Goal: Information Seeking & Learning: Find specific page/section

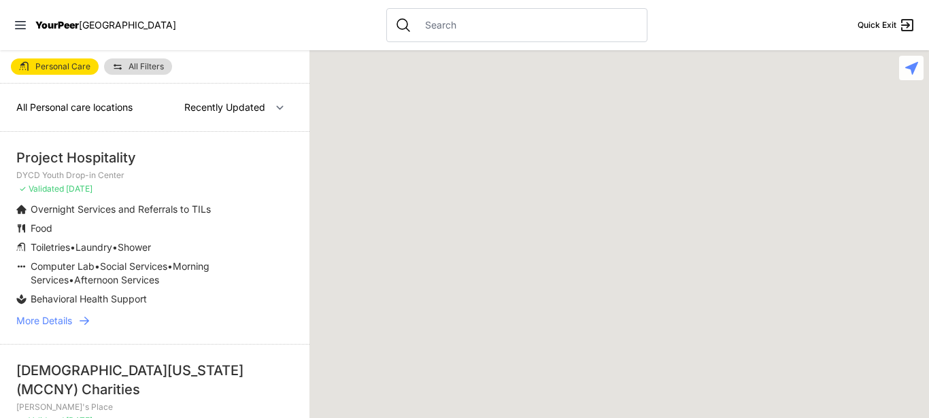
select select "recentlyUpdated"
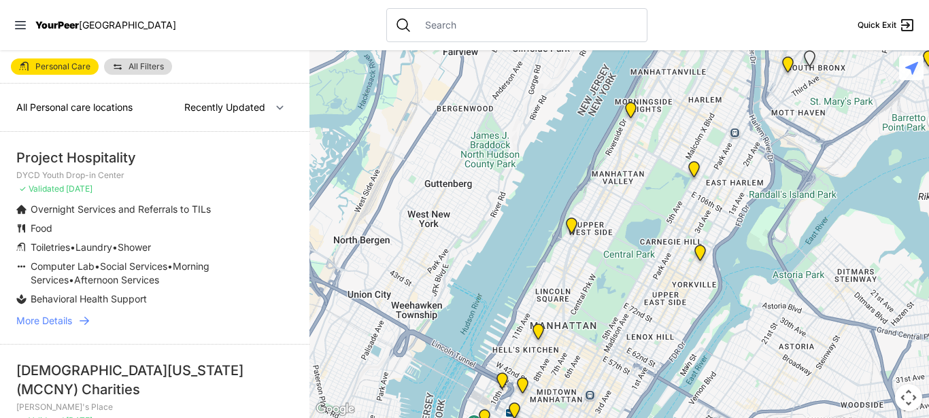
drag, startPoint x: 144, startPoint y: 159, endPoint x: 10, endPoint y: 160, distance: 134.1
click at [10, 160] on li "Project Hospitality DYCD Youth Drop-in Center ✓ Validated [DATE] Overnight Serv…" at bounding box center [155, 238] width 310 height 212
copy div "Project Hospitality"
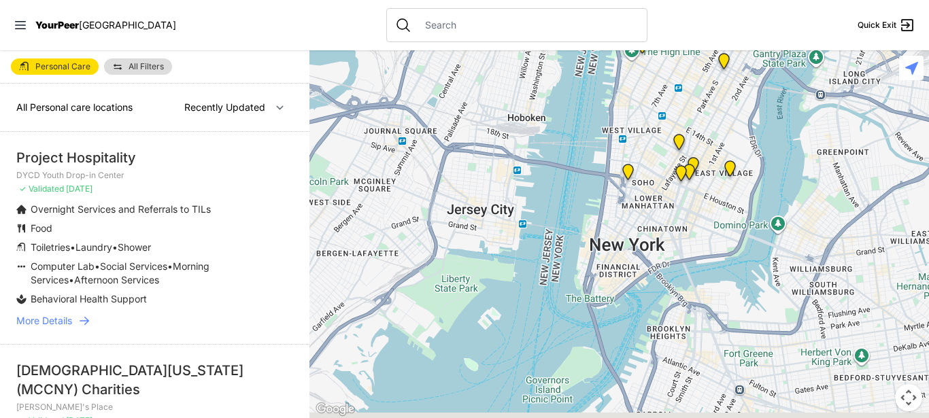
drag, startPoint x: 587, startPoint y: 359, endPoint x: 745, endPoint y: -16, distance: 407.4
click at [745, 50] on div at bounding box center [620, 234] width 620 height 368
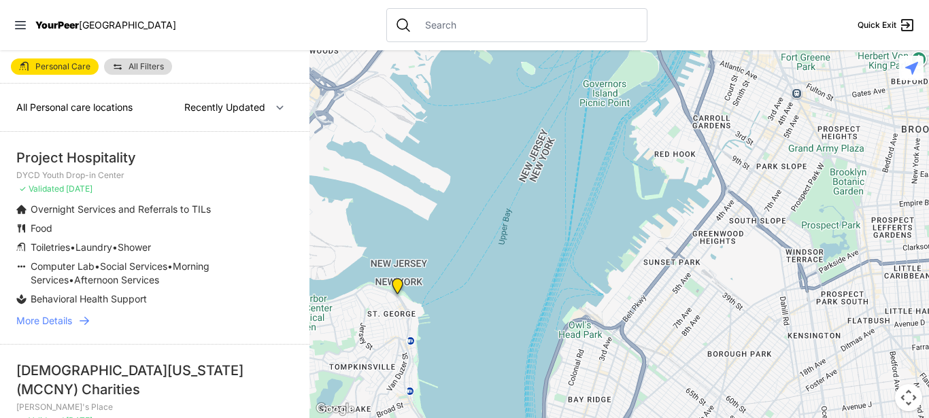
drag, startPoint x: 510, startPoint y: 332, endPoint x: 567, endPoint y: 28, distance: 309.5
click at [567, 50] on div at bounding box center [620, 234] width 620 height 368
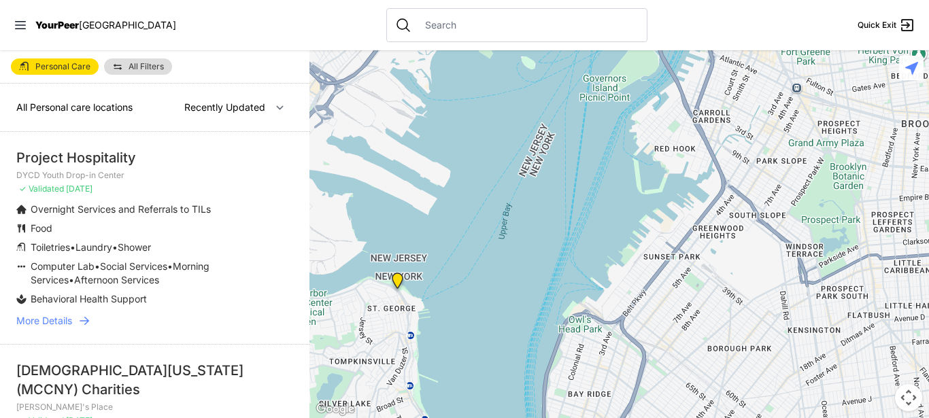
click at [396, 278] on img "Adult Drop-in Center" at bounding box center [397, 284] width 17 height 22
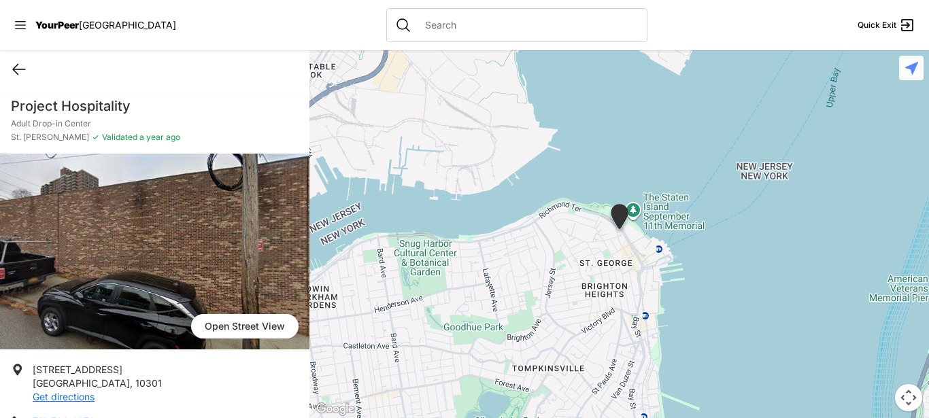
click at [16, 68] on icon at bounding box center [19, 69] width 16 height 16
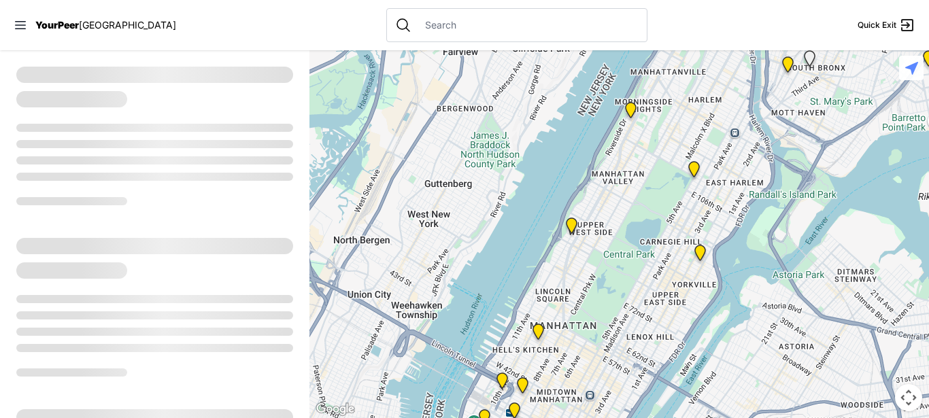
select select "recentlyUpdated"
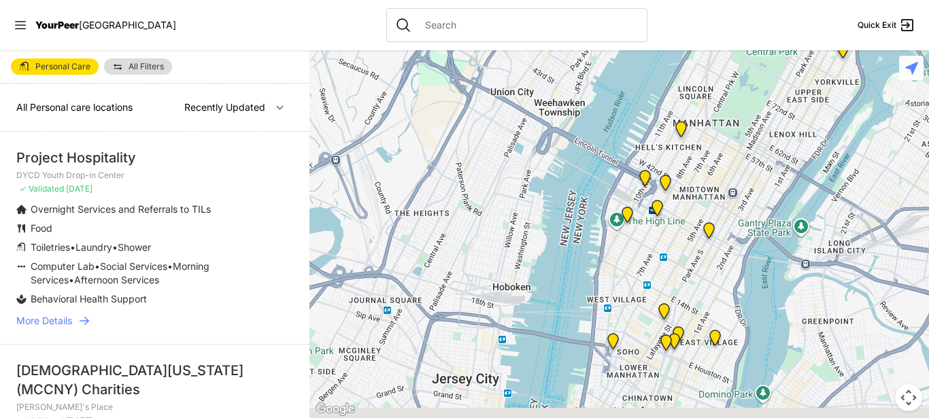
drag, startPoint x: 584, startPoint y: 336, endPoint x: 754, endPoint y: 53, distance: 329.9
click at [754, 53] on div at bounding box center [620, 234] width 620 height 368
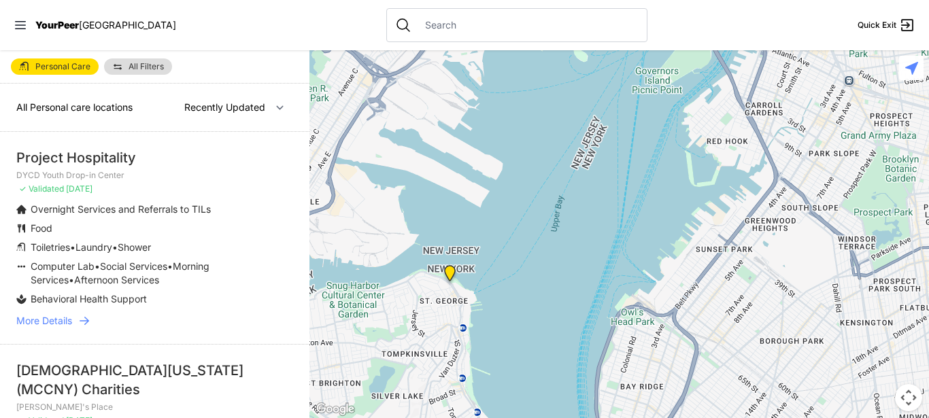
drag, startPoint x: 537, startPoint y: 363, endPoint x: 633, endPoint y: -37, distance: 411.4
click at [633, 50] on div at bounding box center [620, 234] width 620 height 368
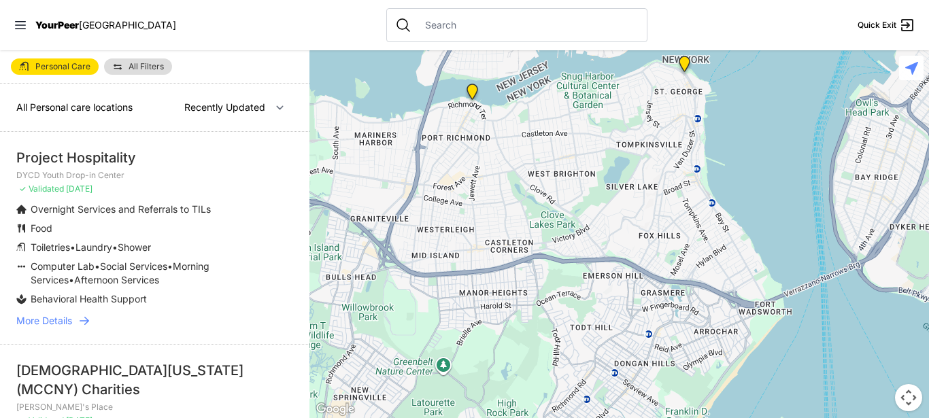
drag, startPoint x: 506, startPoint y: 333, endPoint x: 752, endPoint y: 122, distance: 323.8
click at [752, 122] on div at bounding box center [620, 234] width 620 height 368
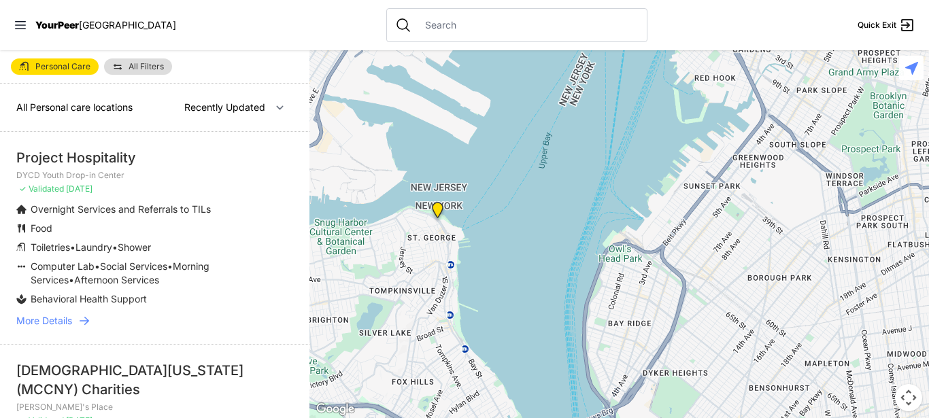
drag, startPoint x: 559, startPoint y: 271, endPoint x: 303, endPoint y: 430, distance: 301.6
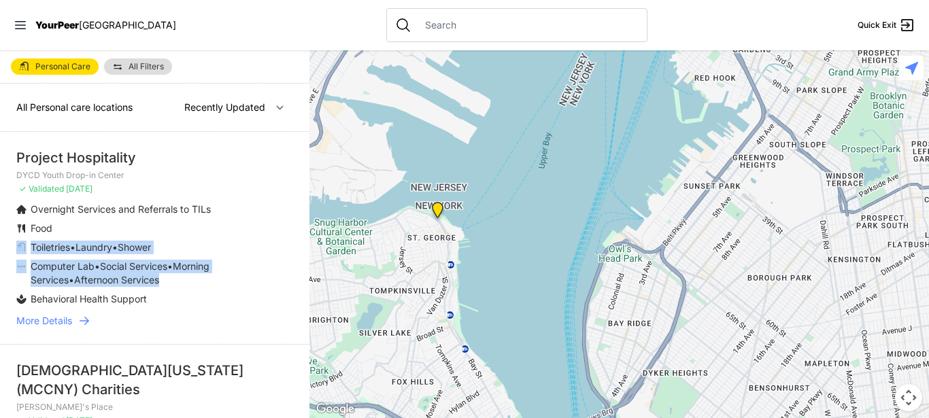
drag, startPoint x: 257, startPoint y: 274, endPoint x: 271, endPoint y: 233, distance: 42.4
click at [271, 233] on ul "Overnight Services and Referrals to TILs Food Toiletries • Laundry • Shower Com…" at bounding box center [154, 254] width 277 height 103
click at [59, 323] on span "More Details" at bounding box center [44, 321] width 56 height 14
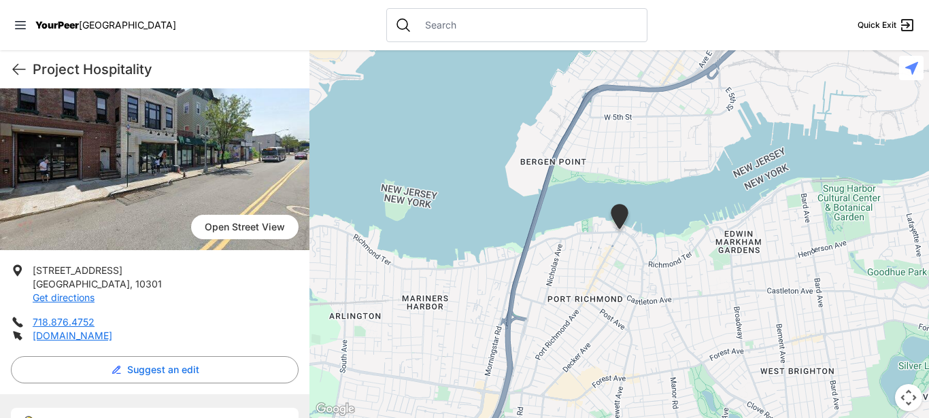
scroll to position [105, 0]
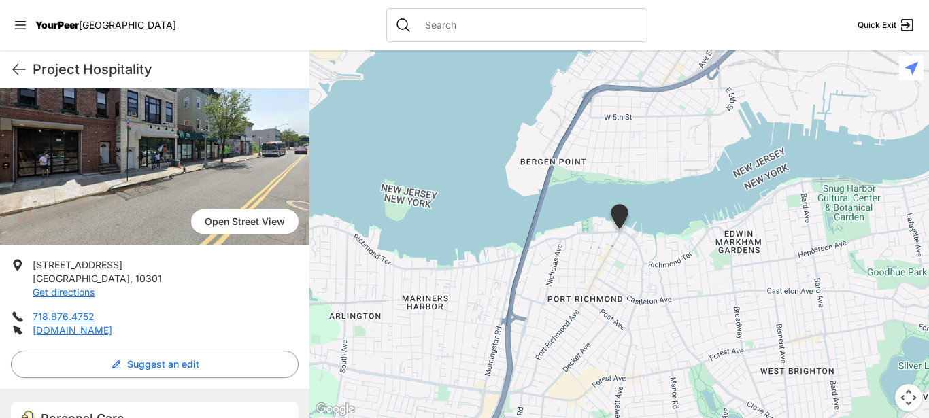
drag, startPoint x: 28, startPoint y: 264, endPoint x: 152, endPoint y: 330, distance: 140.9
click at [152, 330] on ul "27 Port Richmond Avenue Staten Island , 10301 Get directions 718.876.4752 proje…" at bounding box center [155, 298] width 288 height 79
copy ul "27 Port Richmond Avenue Staten Island , 10301 Get directions 718.876.4752 proje…"
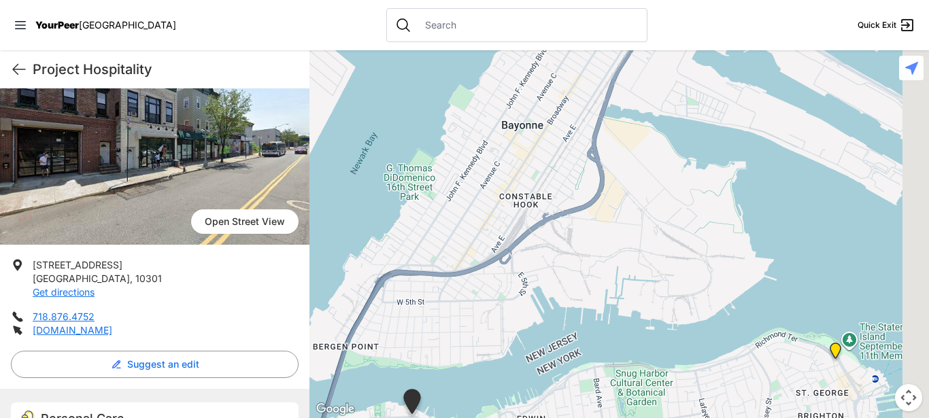
drag, startPoint x: 761, startPoint y: 125, endPoint x: 550, endPoint y: 312, distance: 282.9
click at [550, 312] on div at bounding box center [620, 234] width 620 height 368
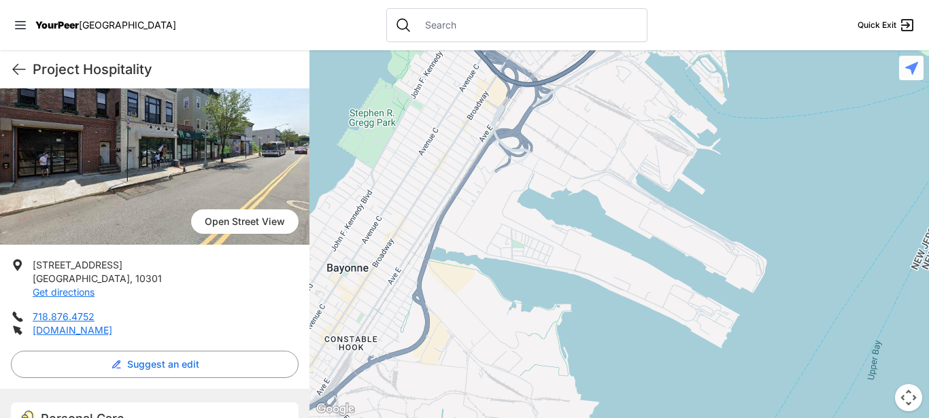
drag, startPoint x: 789, startPoint y: 226, endPoint x: 623, endPoint y: 365, distance: 216.9
click at [623, 365] on div at bounding box center [620, 234] width 620 height 368
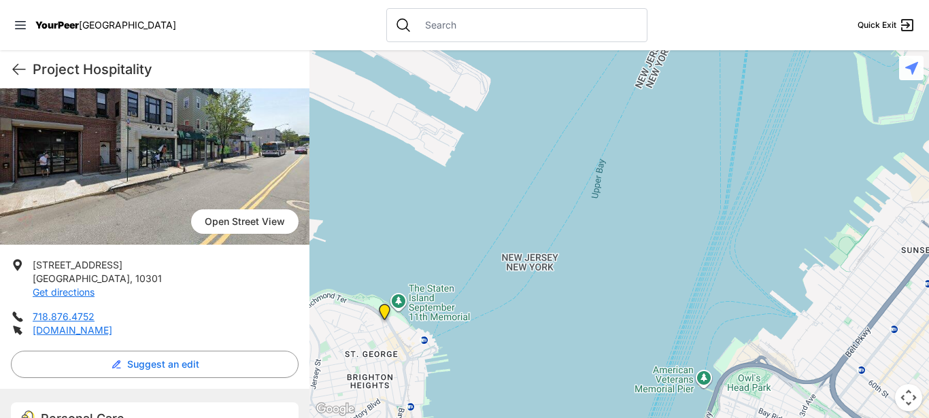
drag, startPoint x: 847, startPoint y: 254, endPoint x: 571, endPoint y: 73, distance: 330.6
click at [571, 73] on div at bounding box center [620, 234] width 620 height 368
click at [610, 159] on div at bounding box center [620, 234] width 620 height 368
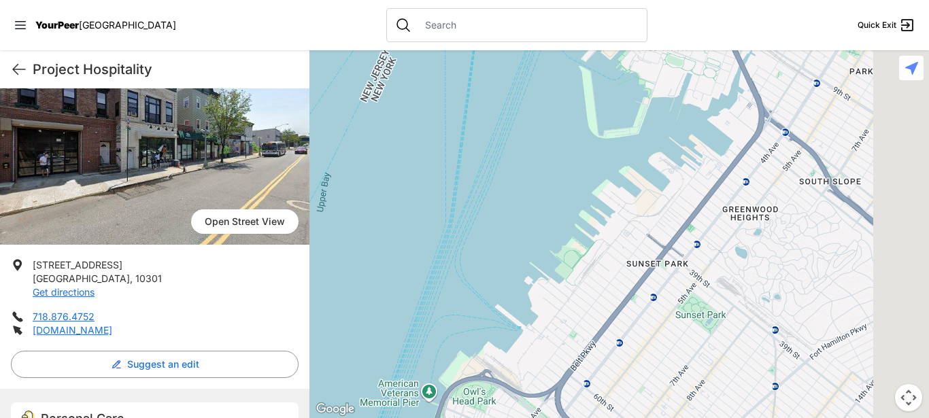
drag, startPoint x: 702, startPoint y: 254, endPoint x: 423, endPoint y: 269, distance: 279.3
click at [423, 269] on div at bounding box center [620, 234] width 620 height 368
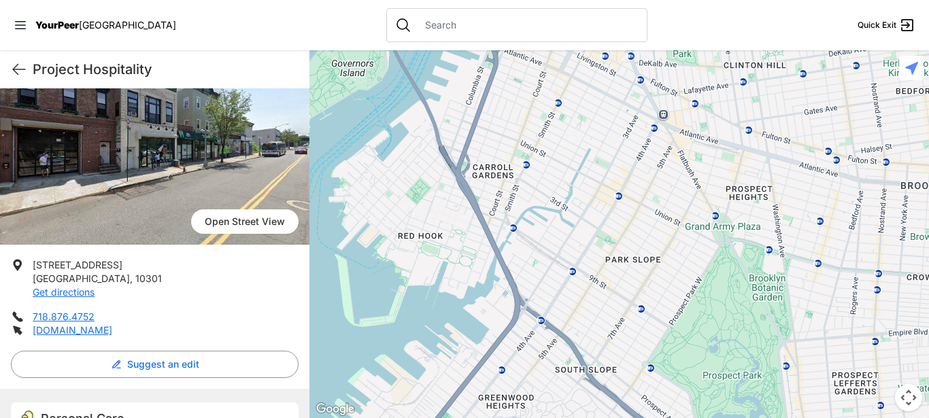
drag, startPoint x: 585, startPoint y: 150, endPoint x: 340, endPoint y: 341, distance: 310.3
click at [340, 341] on div at bounding box center [620, 234] width 620 height 368
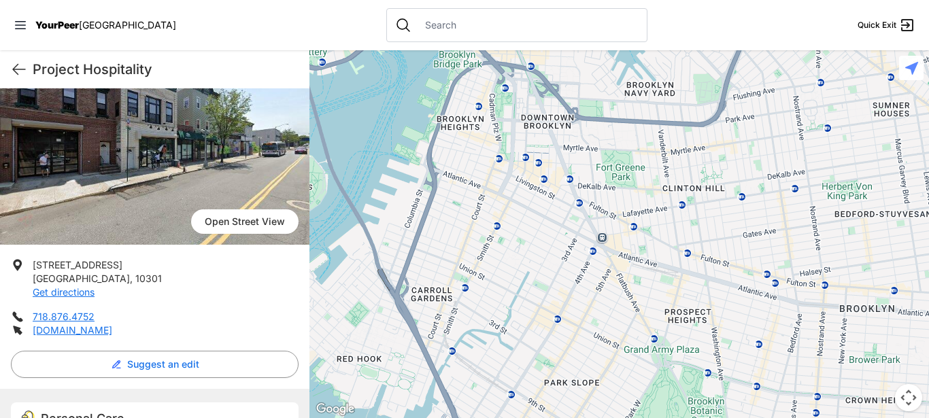
drag, startPoint x: 738, startPoint y: 137, endPoint x: 675, endPoint y: 265, distance: 141.8
click at [675, 265] on div at bounding box center [620, 234] width 620 height 368
click at [472, 33] on div at bounding box center [516, 25] width 261 height 34
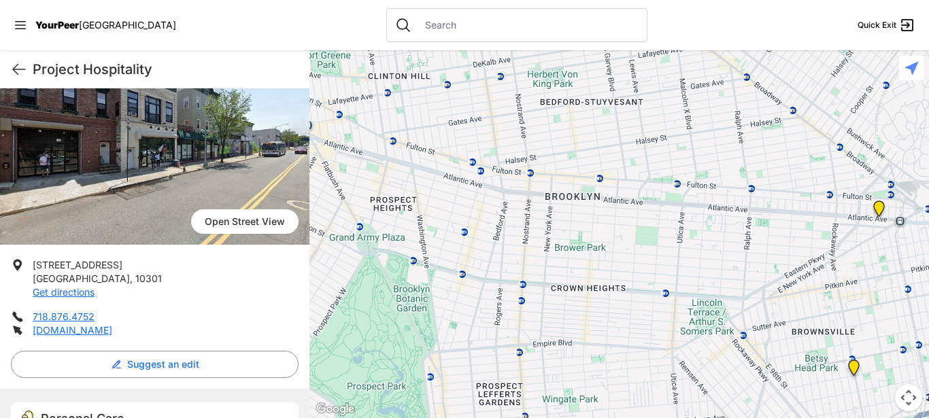
drag, startPoint x: 772, startPoint y: 195, endPoint x: 476, endPoint y: 86, distance: 316.2
click at [476, 86] on div at bounding box center [620, 234] width 620 height 368
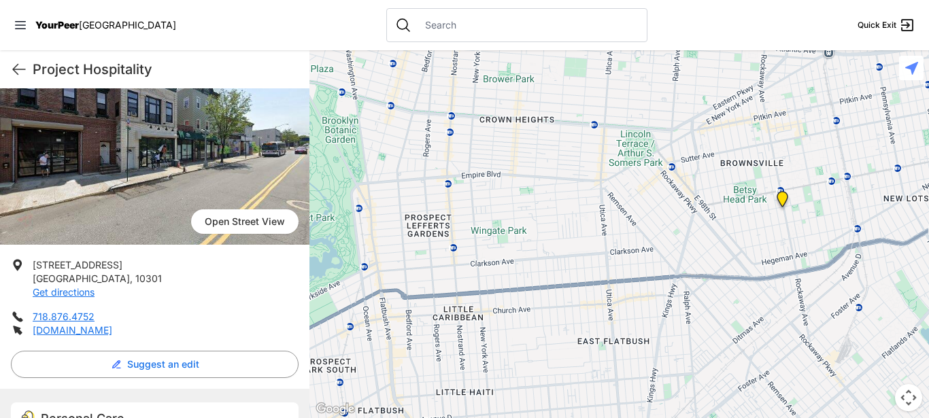
drag, startPoint x: 706, startPoint y: 327, endPoint x: 632, endPoint y: 158, distance: 184.7
click at [632, 158] on div at bounding box center [620, 234] width 620 height 368
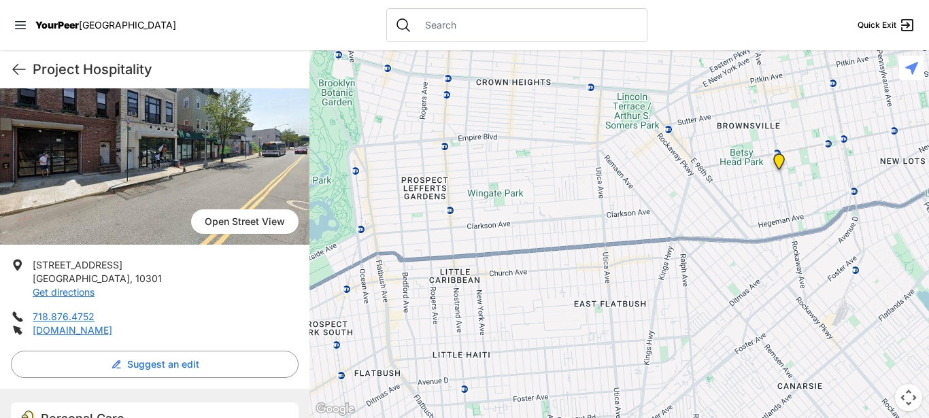
drag, startPoint x: 663, startPoint y: 221, endPoint x: 653, endPoint y: 179, distance: 43.4
click at [653, 179] on div at bounding box center [620, 234] width 620 height 368
click at [829, 142] on div at bounding box center [620, 234] width 620 height 368
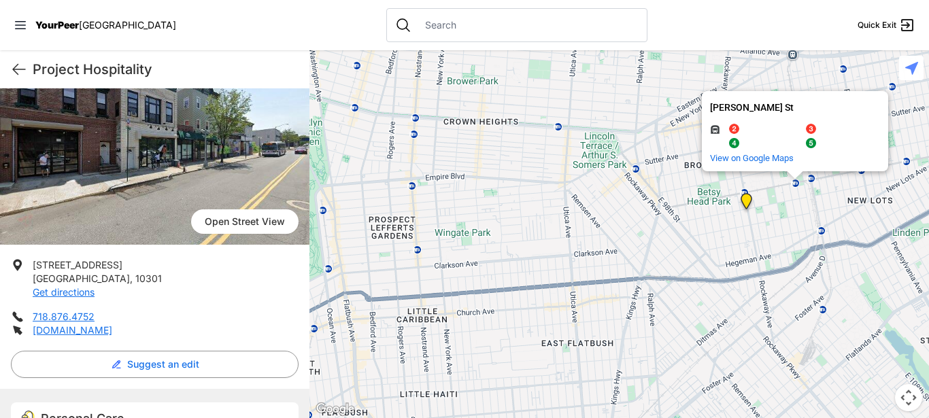
click at [746, 193] on div "Junius St Junius St and more. View on Google Maps" at bounding box center [620, 234] width 620 height 368
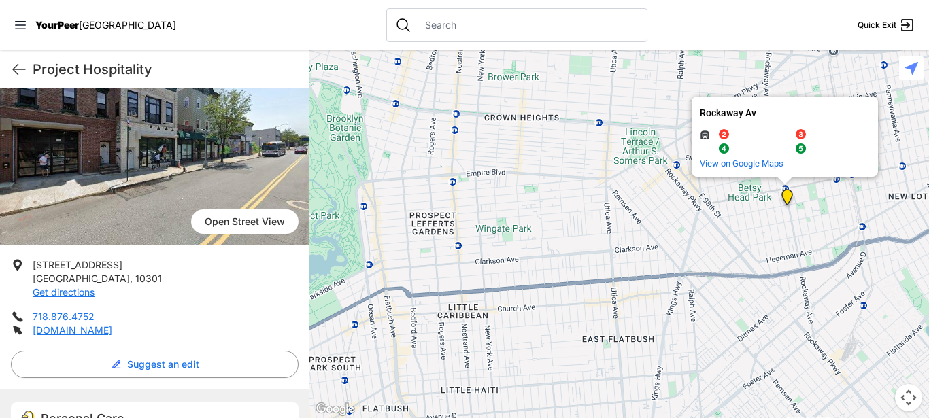
drag, startPoint x: 538, startPoint y: 304, endPoint x: 578, endPoint y: 298, distance: 40.6
click at [578, 298] on div "Rockaway Av Rockaway Av and more. View on Google Maps" at bounding box center [620, 234] width 620 height 368
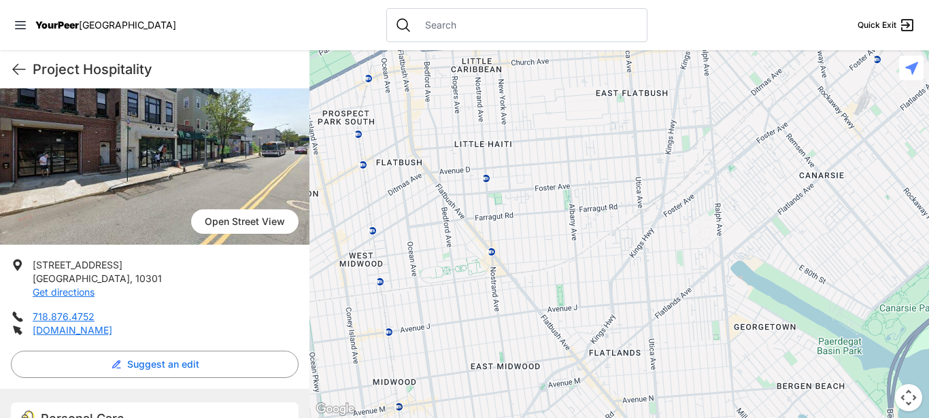
drag, startPoint x: 689, startPoint y: 331, endPoint x: 702, endPoint y: 84, distance: 247.3
click at [702, 84] on div "Rockaway Av Rockaway Av and more. View on Google Maps" at bounding box center [620, 234] width 620 height 368
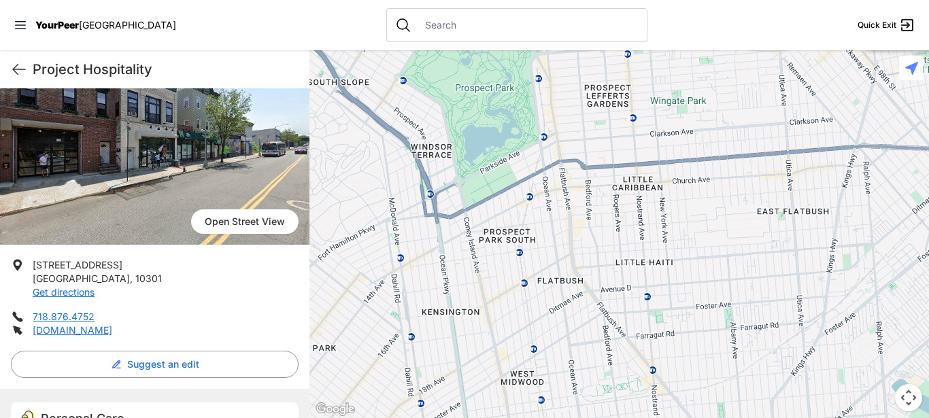
drag, startPoint x: 555, startPoint y: 293, endPoint x: 719, endPoint y: 411, distance: 201.3
click at [719, 411] on div "Rockaway Av Rockaway Av and more. View on Google Maps" at bounding box center [620, 234] width 620 height 368
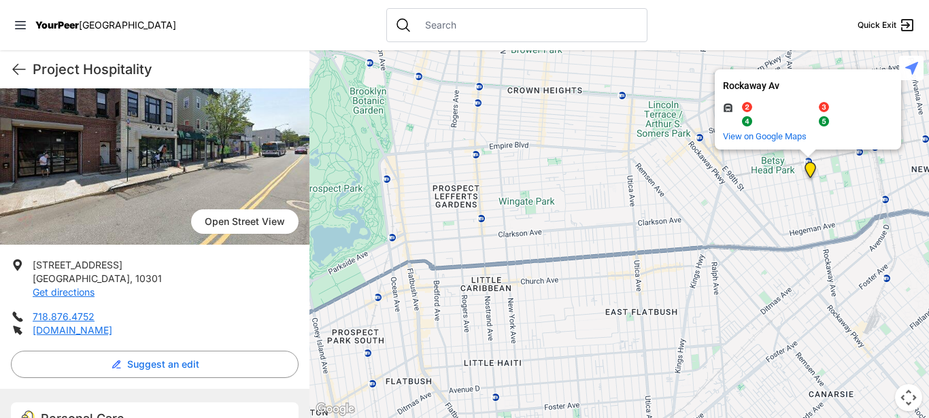
drag, startPoint x: 737, startPoint y: 232, endPoint x: 580, endPoint y: 333, distance: 186.1
click at [580, 333] on div "Rockaway Av Rockaway Av and more. View on Google Maps" at bounding box center [620, 234] width 620 height 368
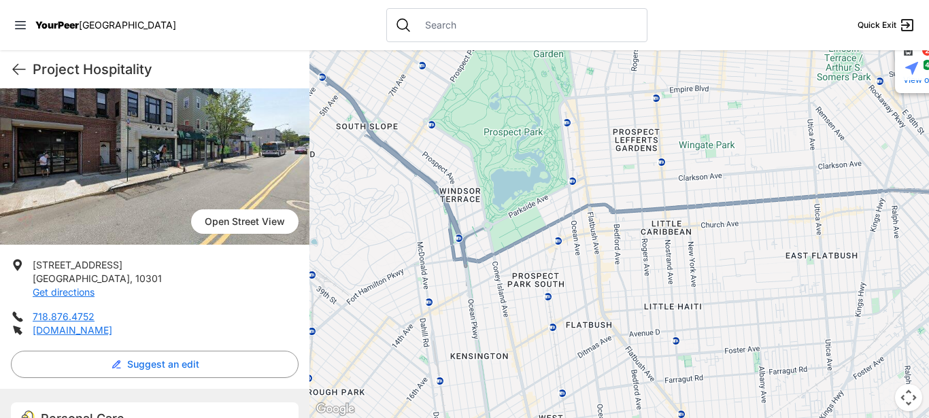
drag, startPoint x: 572, startPoint y: 338, endPoint x: 753, endPoint y: 278, distance: 190.6
click at [753, 278] on div "Rockaway Av Rockaway Av and more. View on Google Maps" at bounding box center [620, 234] width 620 height 368
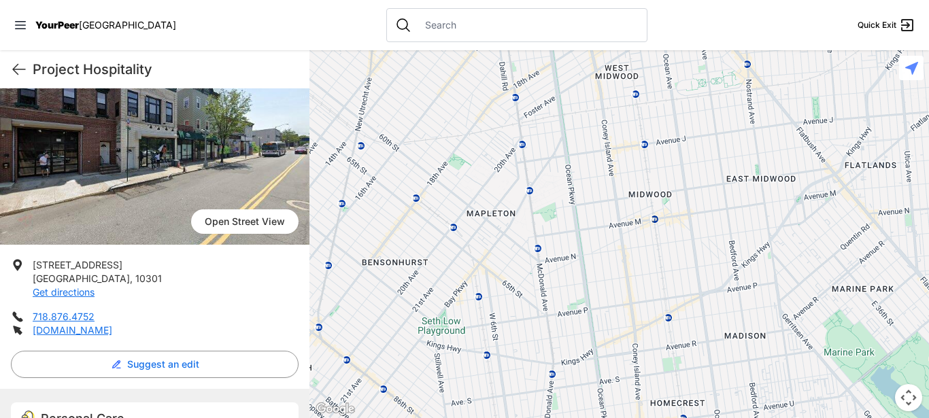
drag, startPoint x: 753, startPoint y: 278, endPoint x: 817, endPoint y: -77, distance: 361.0
click at [817, 50] on div "Rockaway Av Rockaway Av and more. View on Google Maps" at bounding box center [620, 234] width 620 height 368
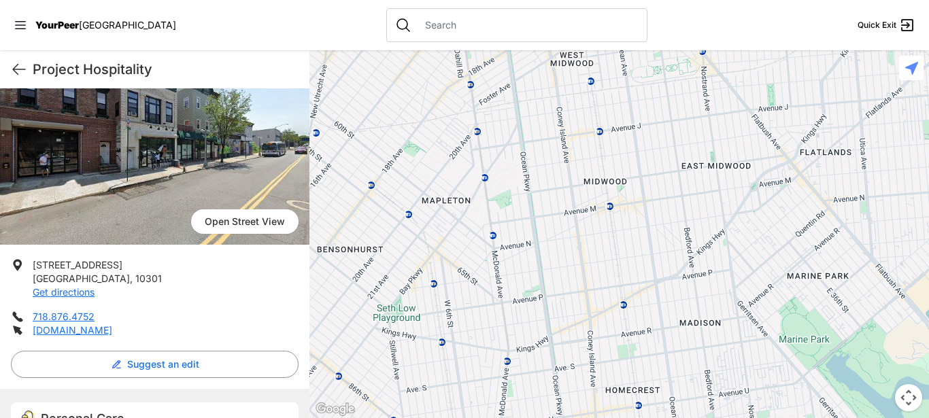
drag, startPoint x: 646, startPoint y: 290, endPoint x: 600, endPoint y: 291, distance: 45.6
click at [600, 291] on div "Rockaway Av Rockaway Av and more. View on Google Maps" at bounding box center [620, 234] width 620 height 368
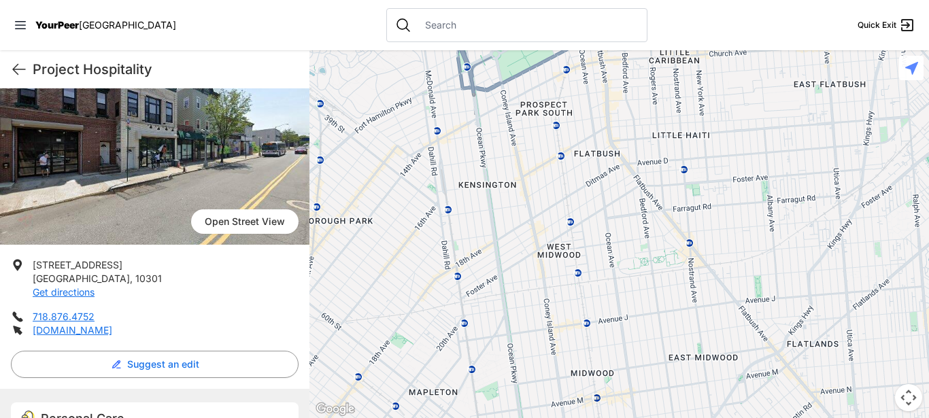
drag, startPoint x: 563, startPoint y: 146, endPoint x: 551, endPoint y: 331, distance: 185.5
click at [551, 331] on div "Rockaway Av Rockaway Av and more. View on Google Maps" at bounding box center [620, 234] width 620 height 368
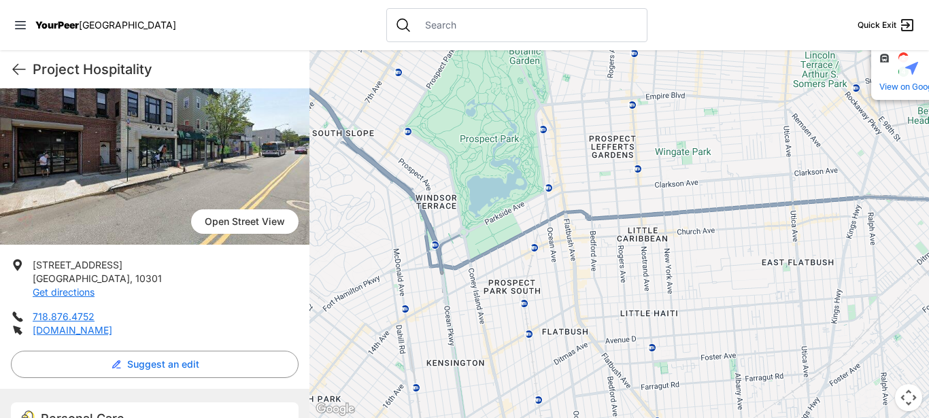
drag, startPoint x: 574, startPoint y: 156, endPoint x: 542, endPoint y: 330, distance: 176.4
click at [542, 330] on div "Rockaway Av Rockaway Av and more. View on Google Maps" at bounding box center [620, 234] width 620 height 368
